Goal: Task Accomplishment & Management: Manage account settings

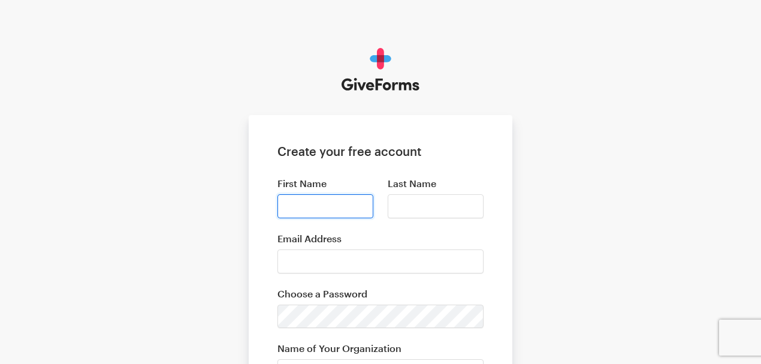
click at [291, 203] on input "First Name" at bounding box center [325, 206] width 96 height 24
type input "Aliciai"
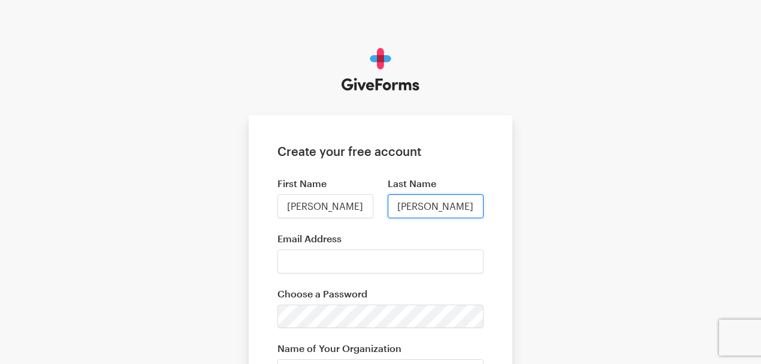
scroll to position [0, 4]
type input "Dennis Thompson"
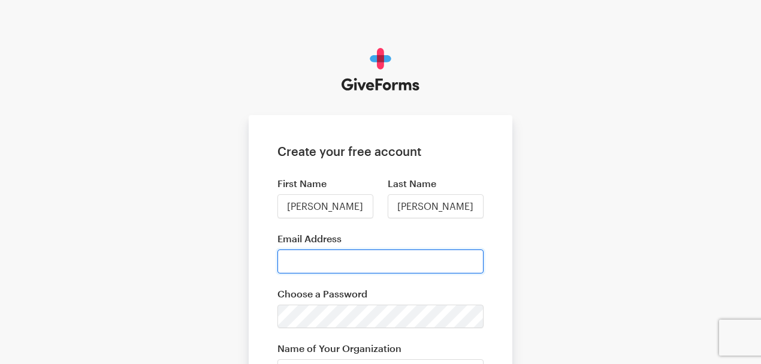
scroll to position [0, 0]
type input "[EMAIL_ADDRESS][DOMAIN_NAME]"
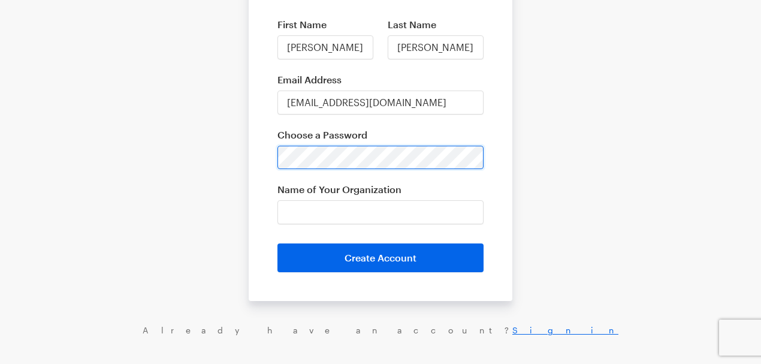
scroll to position [159, 0]
click at [163, 160] on div "Create your free account First Name Aliciai Last Name Dennis Thompson Email Add…" at bounding box center [380, 112] width 761 height 542
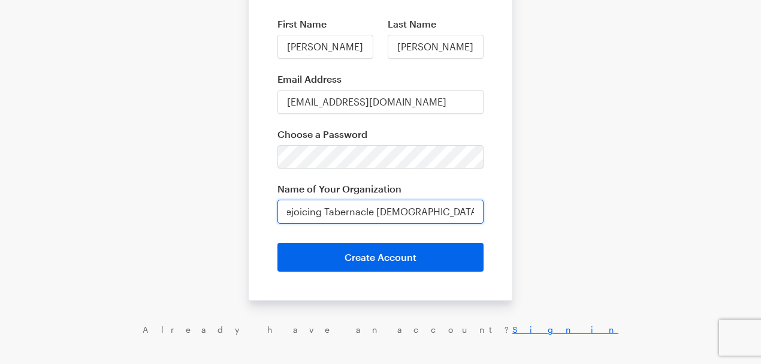
scroll to position [0, 15]
type input "Rejoicing Tabernacle [DEMOGRAPHIC_DATA] In [DEMOGRAPHIC_DATA]"
click at [333, 266] on button "Create Account" at bounding box center [380, 257] width 206 height 29
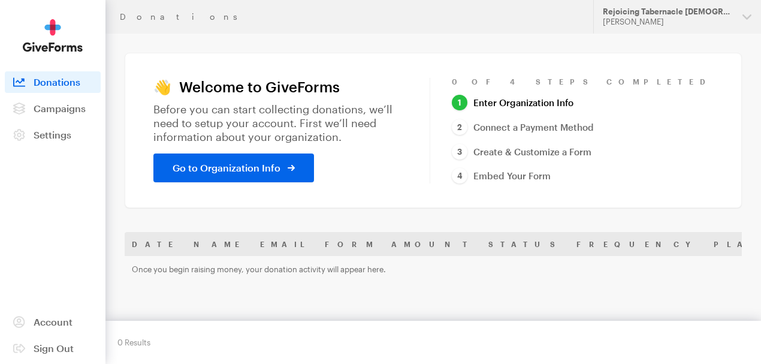
click at [241, 174] on span "Go to Organization Info" at bounding box center [227, 168] width 108 height 14
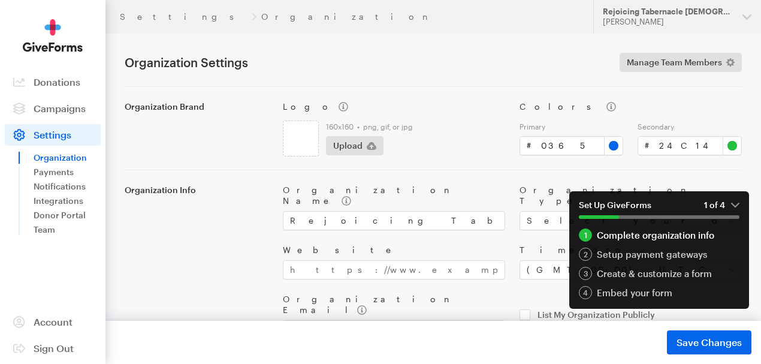
drag, startPoint x: 313, startPoint y: 163, endPoint x: 261, endPoint y: 140, distance: 56.6
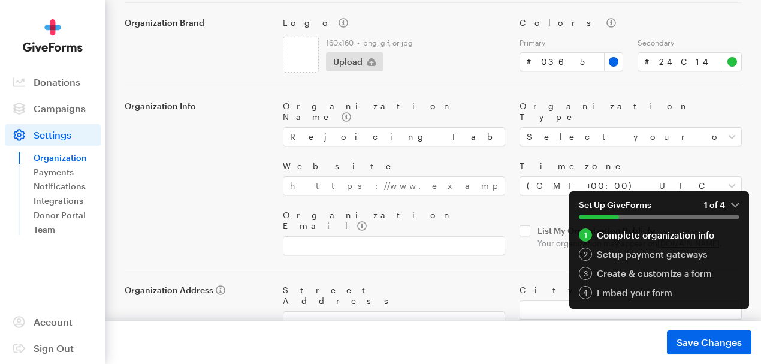
scroll to position [86, 0]
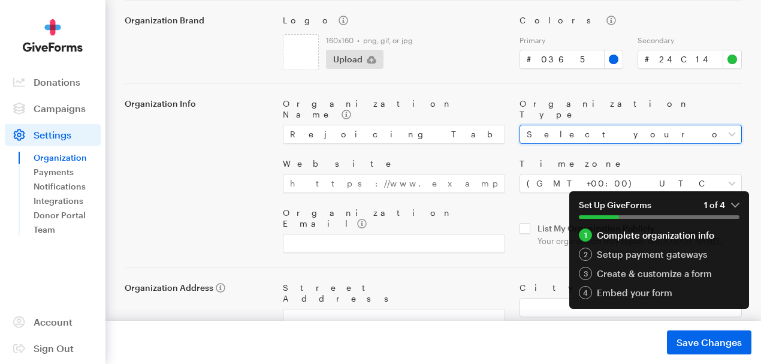
click at [718, 127] on select "Select your organization type Nonprofit Education Religious Political Other" at bounding box center [630, 134] width 222 height 19
select select "nonprofit"
click at [519, 125] on select "Select your organization type Nonprofit Education Religious Political Other" at bounding box center [630, 134] width 222 height 19
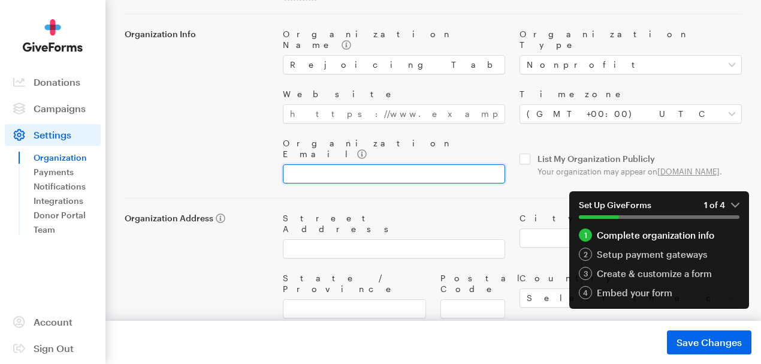
click at [394, 164] on input "Organization Email" at bounding box center [394, 173] width 222 height 19
type input "[EMAIL_ADDRESS][DOMAIN_NAME]"
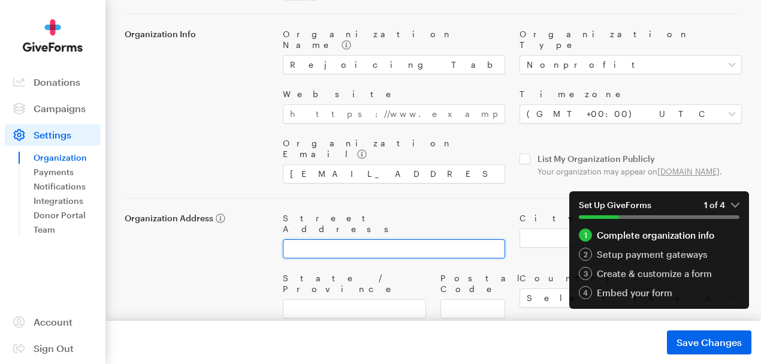
click at [359, 239] on input "Street Address" at bounding box center [394, 248] width 222 height 19
type input "[STREET_ADDRESS]"
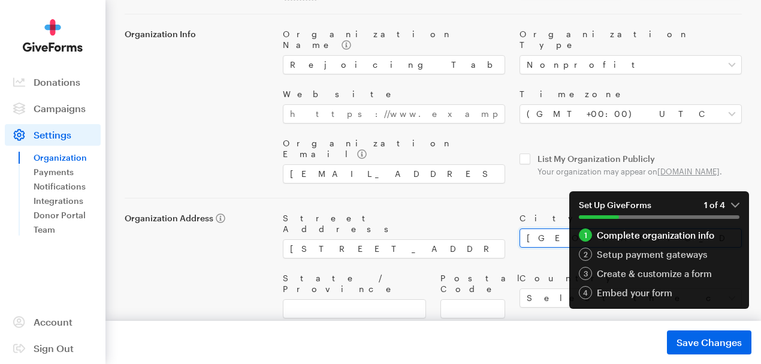
type input "[GEOGRAPHIC_DATA]"
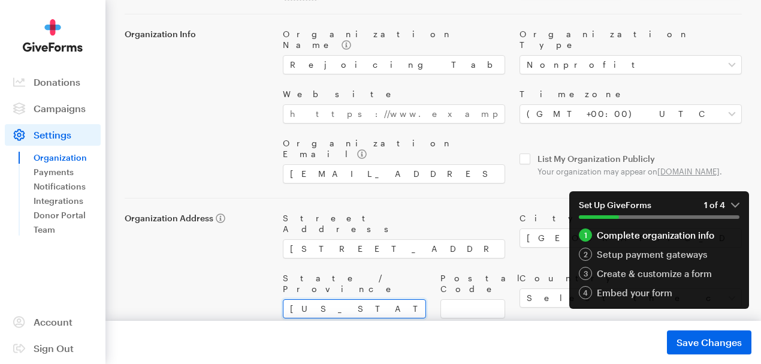
type input "[US_STATE]"
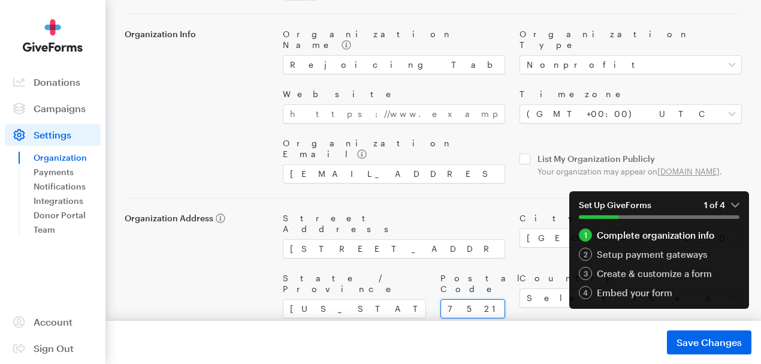
type input "75216"
click at [536, 288] on select "Select the country of your organization [GEOGRAPHIC_DATA] [GEOGRAPHIC_DATA] ---…" at bounding box center [630, 297] width 222 height 19
select select "US"
click at [519, 288] on select "Select the country of your organization [GEOGRAPHIC_DATA] [GEOGRAPHIC_DATA] ---…" at bounding box center [630, 297] width 222 height 19
click at [735, 204] on em "1 of 4" at bounding box center [721, 205] width 35 height 11
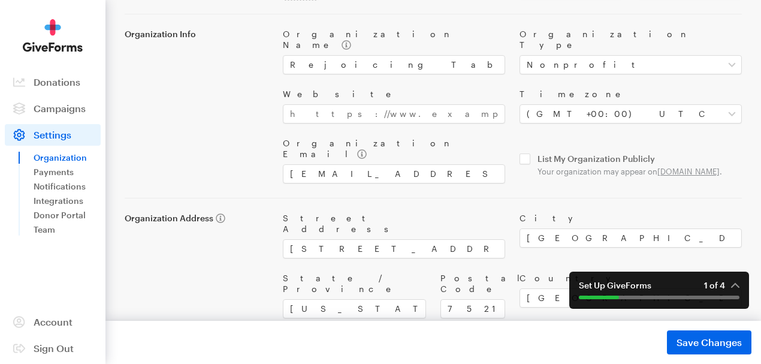
click at [728, 340] on span "Save Changes" at bounding box center [708, 342] width 65 height 14
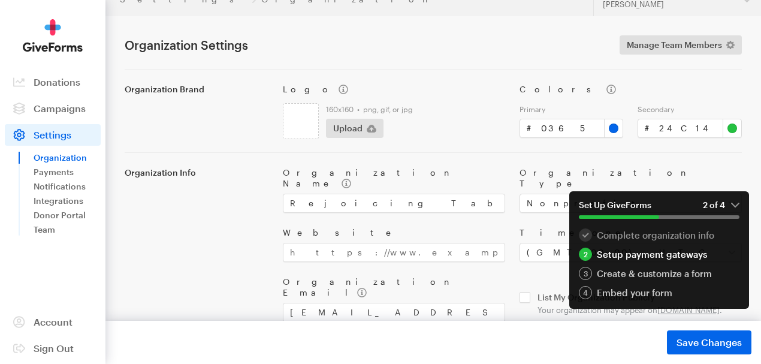
scroll to position [0, 0]
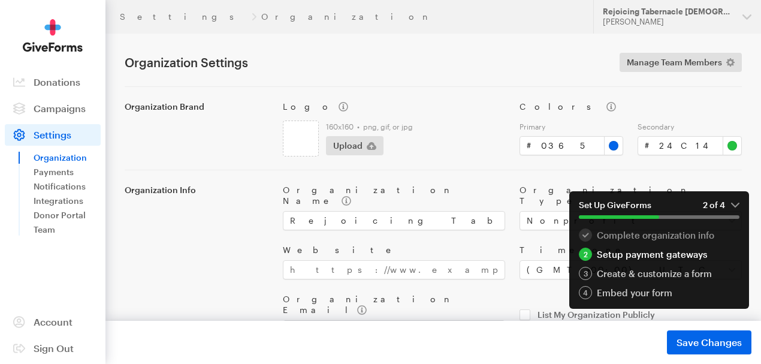
click at [709, 354] on div "Changes not saved. Fix errors and retry. Save Changes Saved" at bounding box center [432, 342] width 655 height 43
click at [692, 328] on div "Changes not saved. Fix errors and retry. Save Changes Saved" at bounding box center [432, 342] width 655 height 43
drag, startPoint x: 715, startPoint y: 340, endPoint x: 711, endPoint y: 349, distance: 9.4
click at [715, 340] on span "Save Changes" at bounding box center [708, 342] width 65 height 14
